Goal: Task Accomplishment & Management: Complete application form

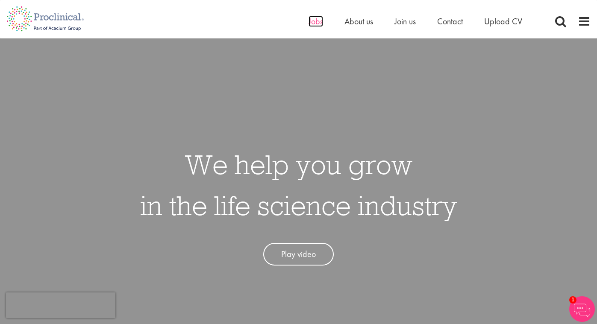
click at [315, 25] on span "Jobs" at bounding box center [316, 21] width 15 height 11
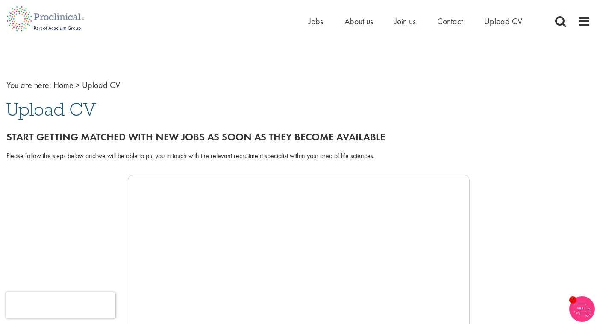
click at [555, 100] on h1 "Upload CV" at bounding box center [298, 109] width 584 height 19
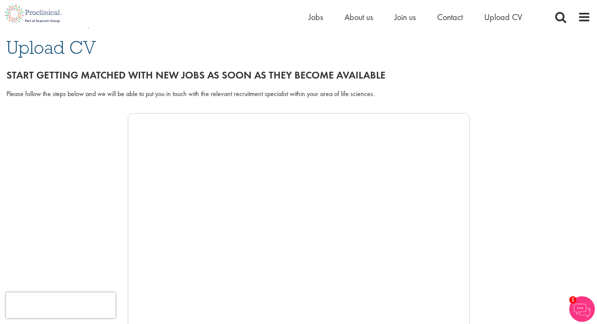
scroll to position [66, 0]
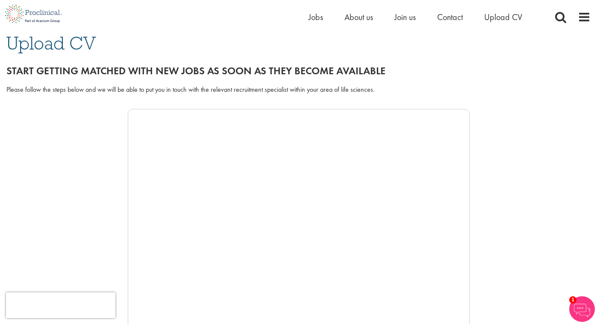
click at [522, 170] on div at bounding box center [298, 237] width 584 height 256
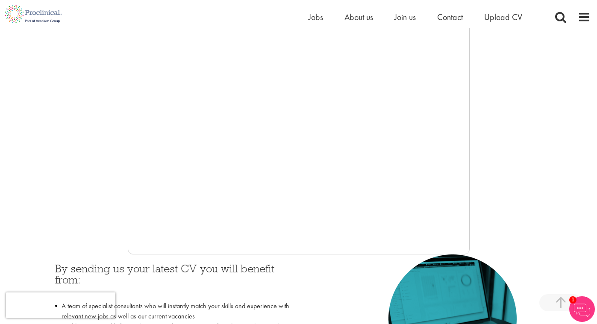
scroll to position [187, 0]
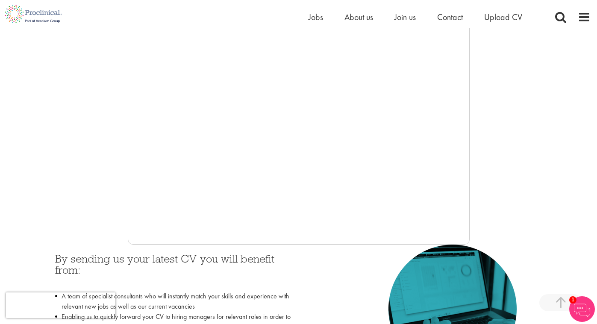
click at [483, 180] on div at bounding box center [298, 116] width 584 height 256
click at [517, 185] on div at bounding box center [298, 116] width 584 height 256
click at [574, 153] on div at bounding box center [298, 116] width 584 height 256
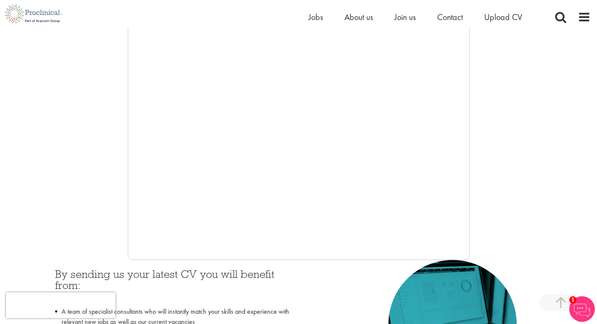
scroll to position [213, 0]
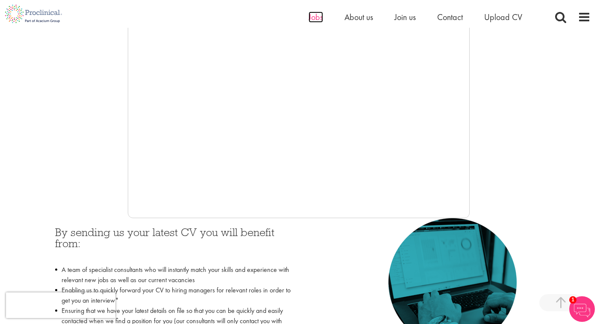
click at [315, 18] on span "Jobs" at bounding box center [316, 17] width 15 height 11
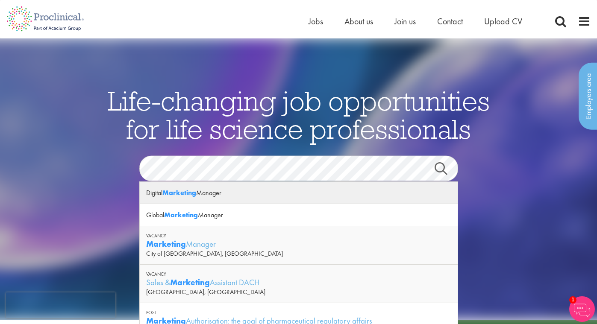
click at [168, 195] on strong "Marketing" at bounding box center [179, 192] width 34 height 9
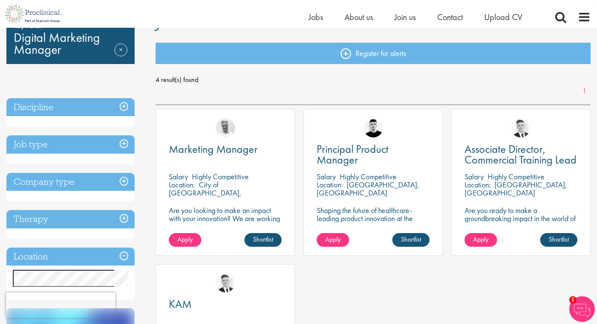
scroll to position [71, 0]
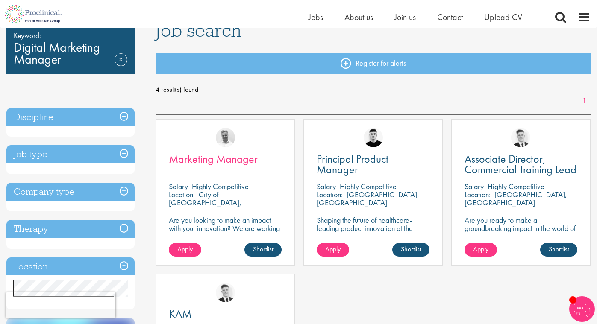
click at [236, 163] on span "Marketing Manager" at bounding box center [213, 159] width 89 height 15
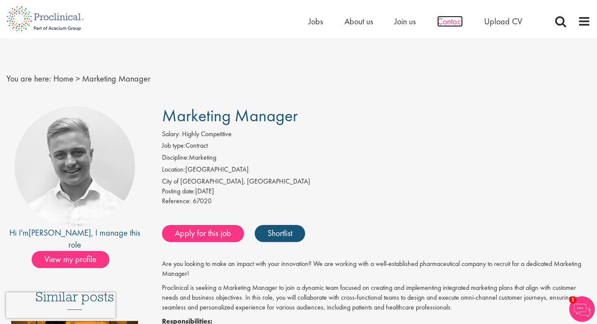
click at [450, 22] on span "Contact" at bounding box center [450, 21] width 26 height 11
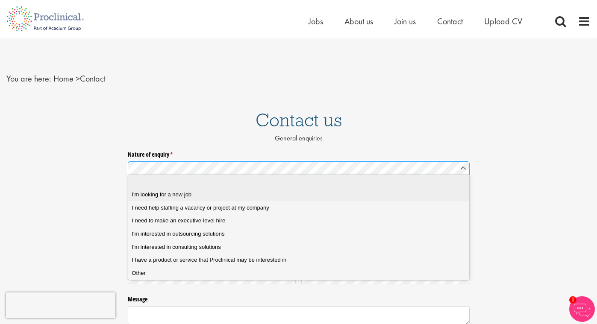
click at [187, 195] on span "I'm looking for a new job" at bounding box center [162, 195] width 60 height 8
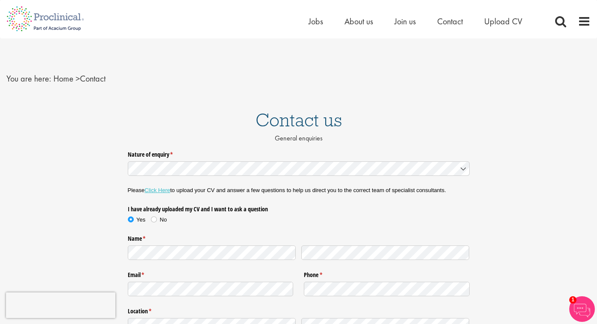
click at [159, 191] on link "Click Here" at bounding box center [157, 190] width 26 height 6
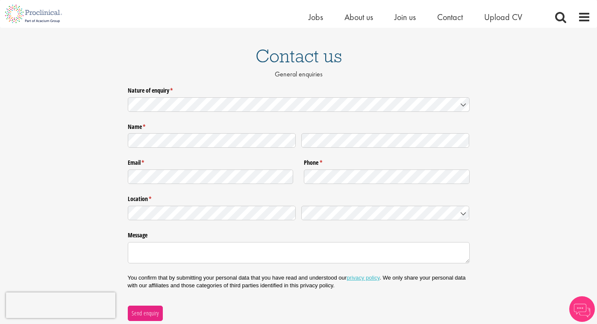
scroll to position [54, 0]
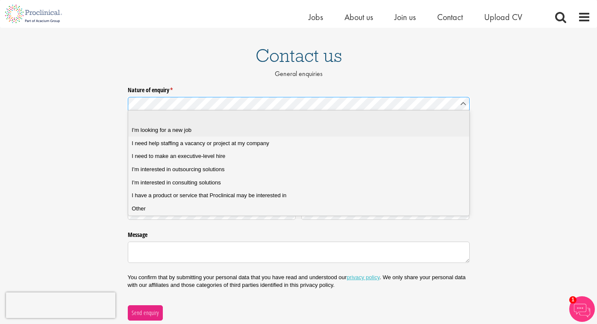
click at [182, 132] on span "I'm looking for a new job" at bounding box center [162, 131] width 60 height 8
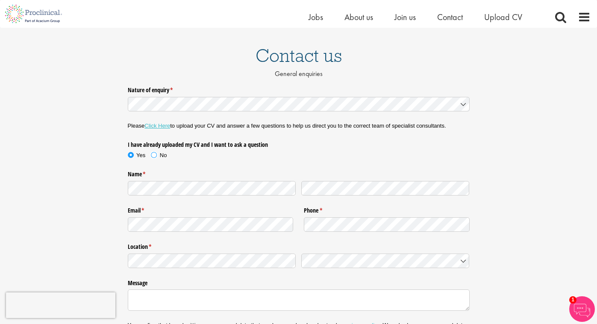
click at [154, 154] on span at bounding box center [154, 155] width 9 height 9
click at [462, 260] on icon at bounding box center [463, 261] width 4 height 2
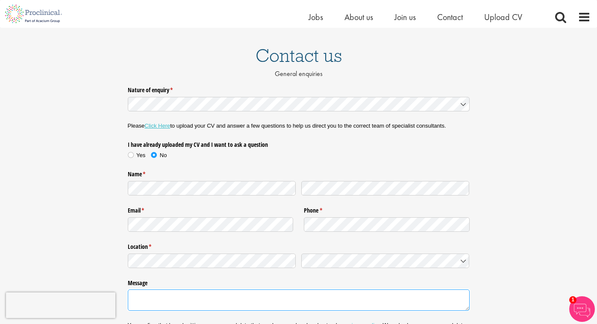
click at [289, 296] on textarea "Message" at bounding box center [299, 300] width 342 height 21
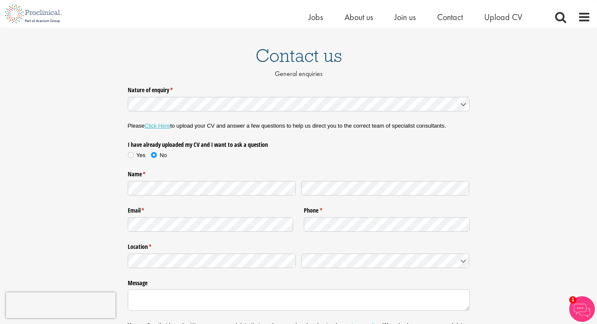
click at [512, 241] on div "Nature of enquiry * (required) Please Click Here to upload your CV and answer a…" at bounding box center [298, 226] width 597 height 286
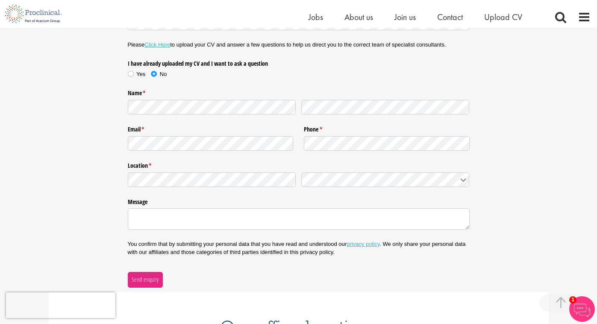
scroll to position [136, 0]
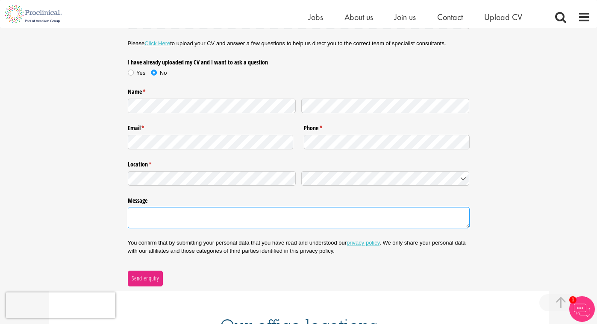
click at [192, 215] on textarea "Message" at bounding box center [299, 217] width 342 height 21
type textarea "Looking for a marketing lead position either at the associate director or direc…"
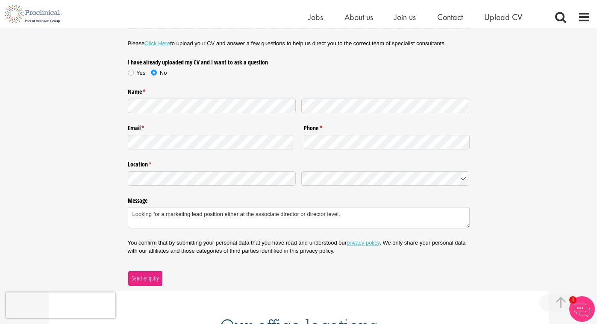
click at [143, 274] on span "Send enquiry" at bounding box center [145, 278] width 28 height 9
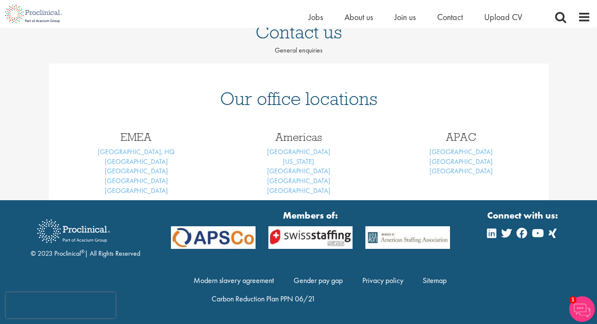
scroll to position [74, 0]
